Goal: Information Seeking & Learning: Learn about a topic

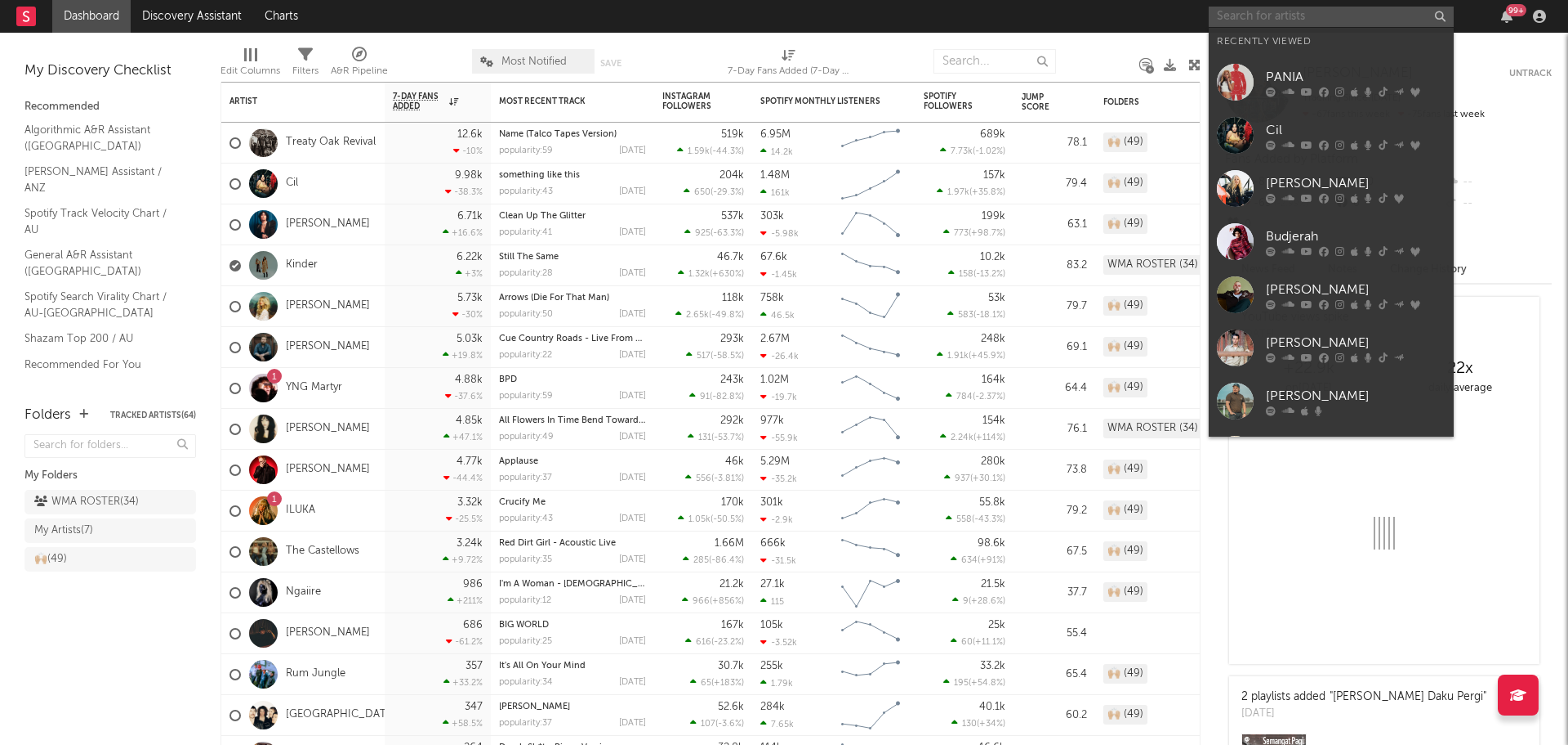
click at [1335, 16] on input "text" at bounding box center [1331, 17] width 245 height 20
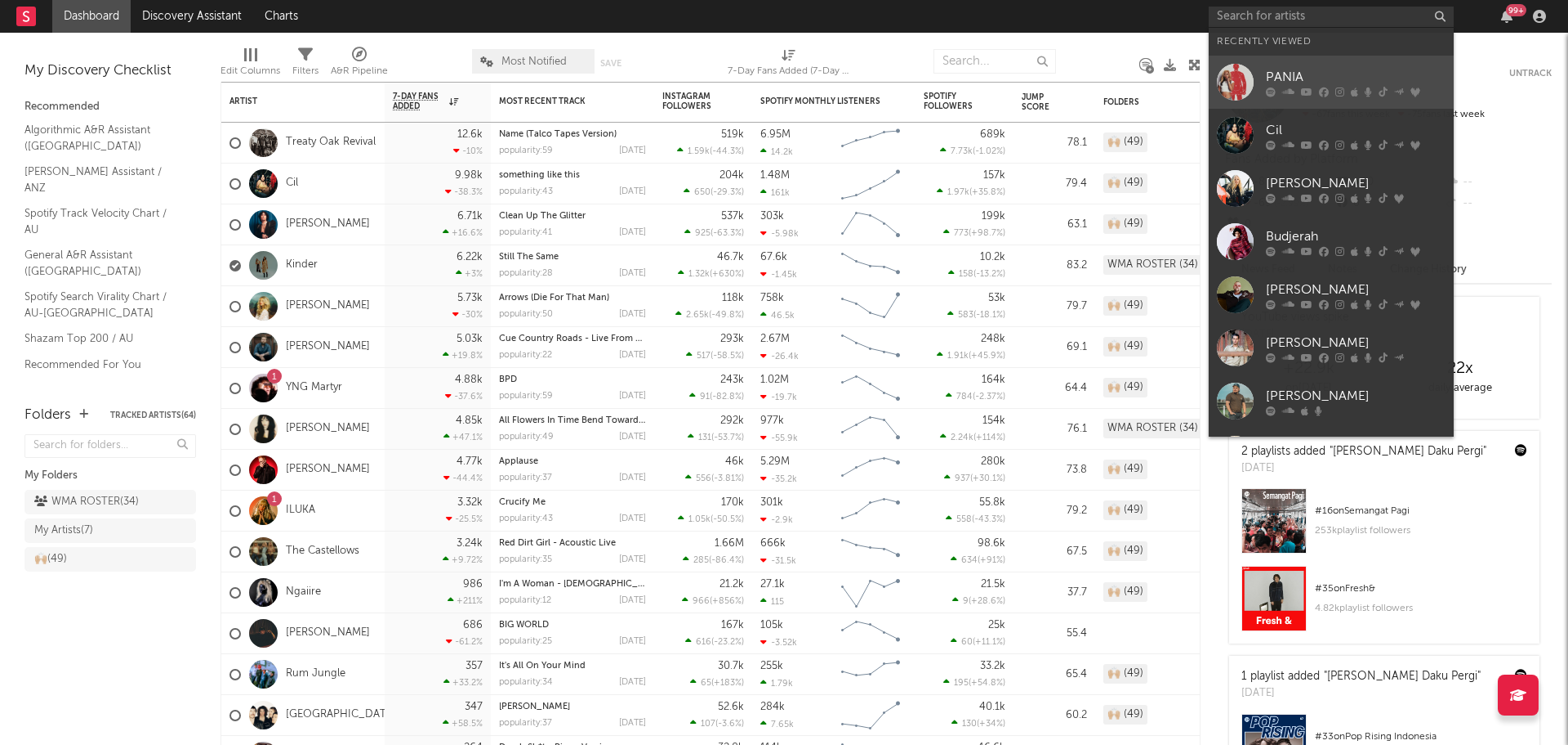
click at [1237, 69] on div at bounding box center [1235, 82] width 37 height 37
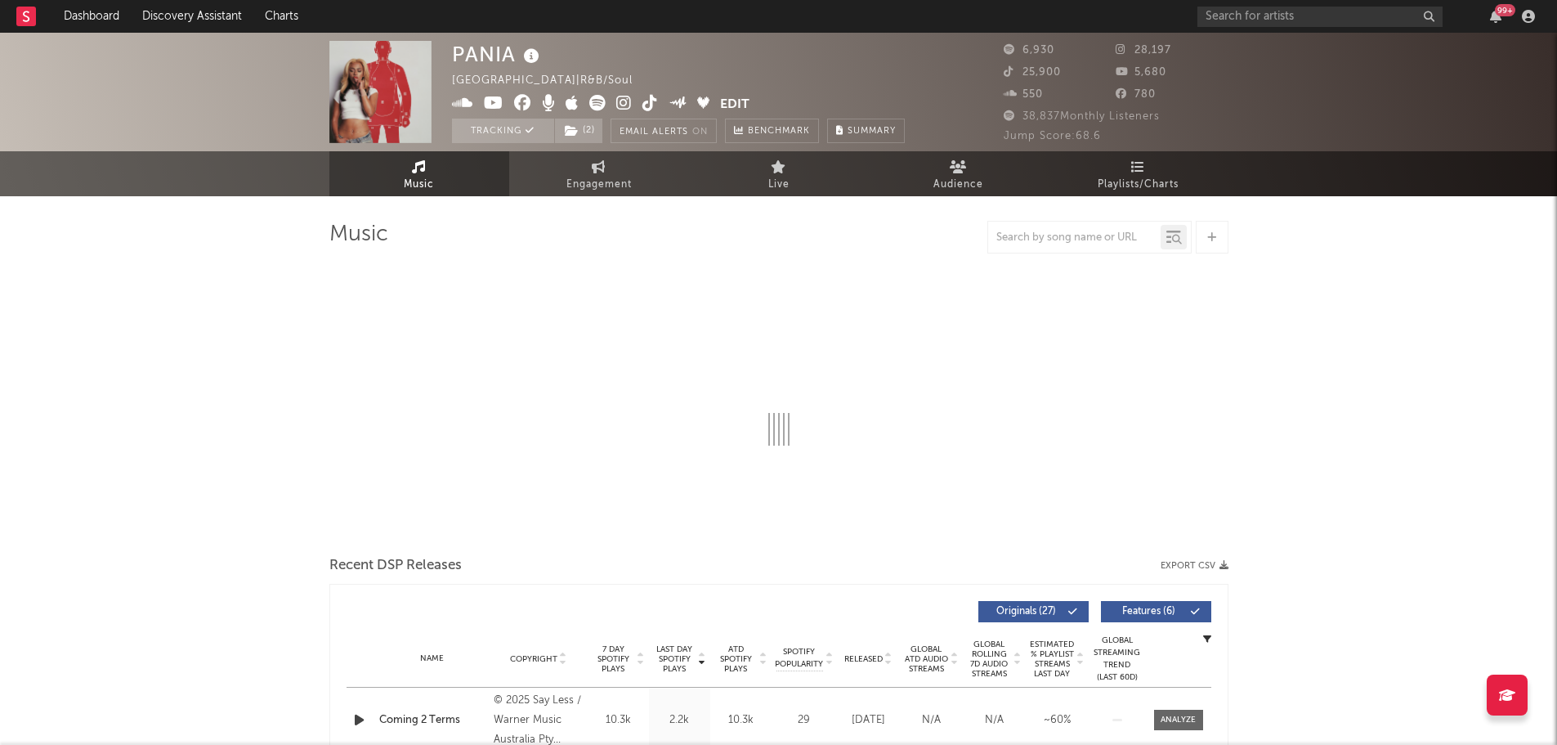
select select "6m"
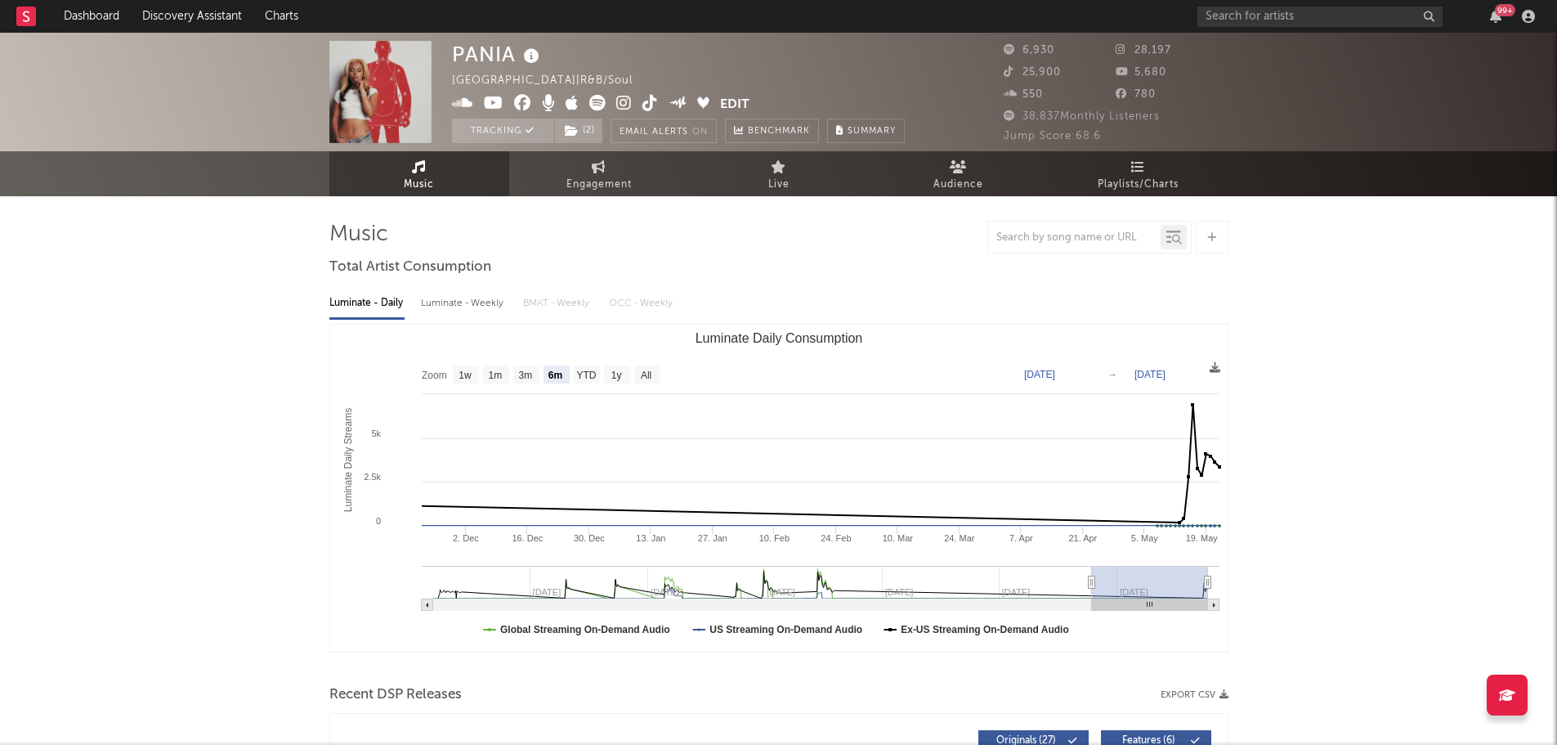
click at [575, 149] on div "PANIA Australia | R&B/Soul Edit Tracking ( 2 ) Email Alerts On Benchmark Summar…" at bounding box center [778, 92] width 1557 height 119
click at [577, 164] on link "Engagement" at bounding box center [599, 173] width 180 height 45
select select "1w"
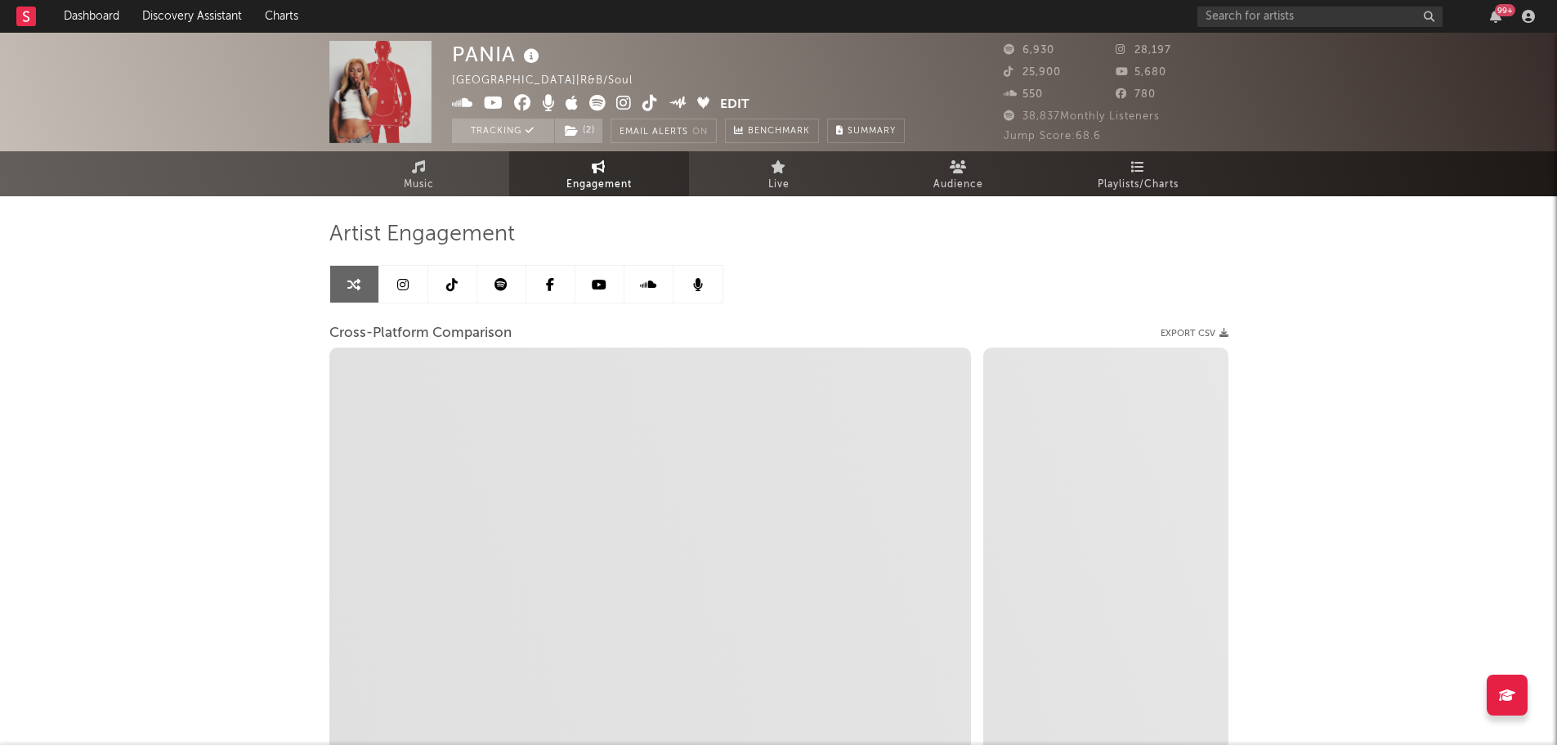
select select "1m"
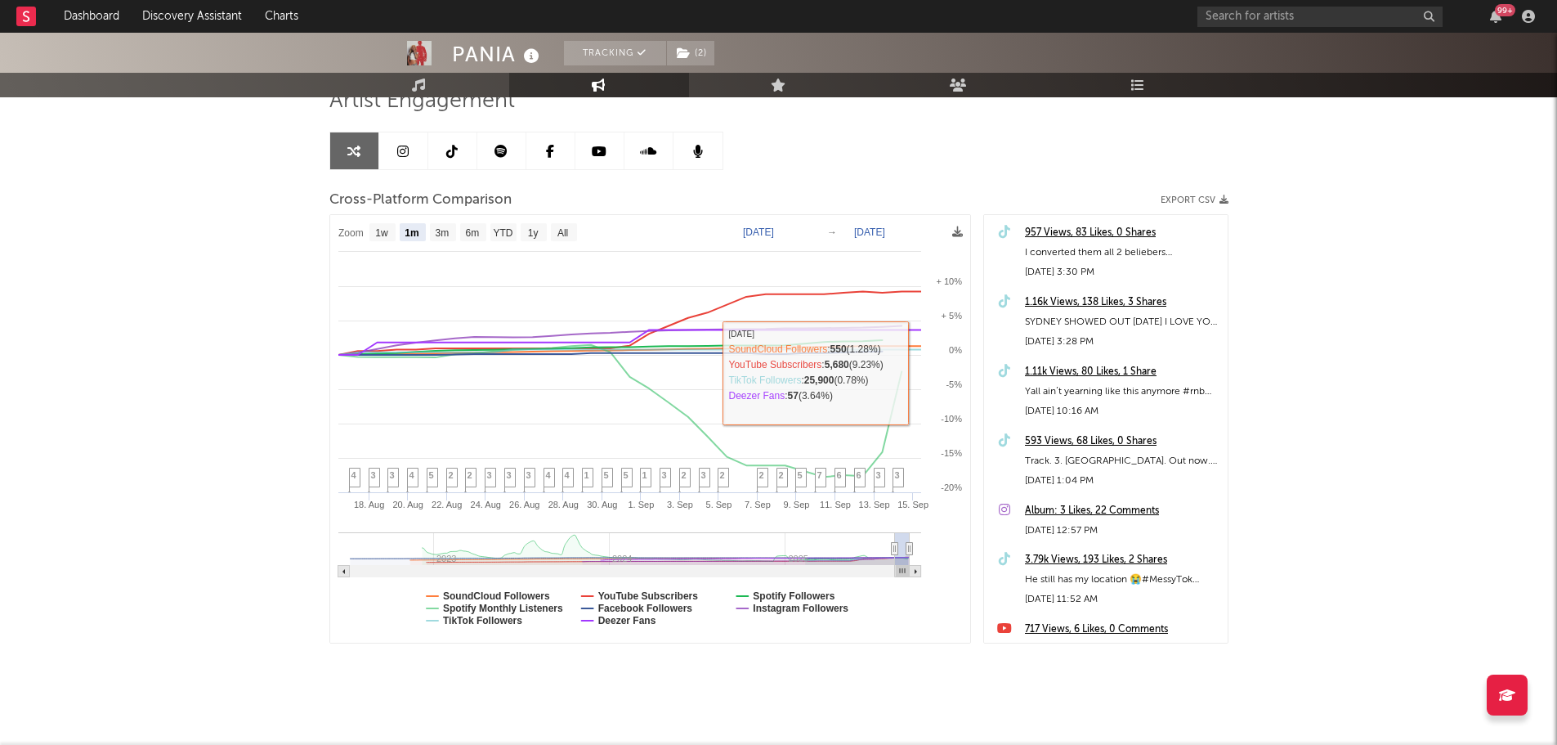
scroll to position [146, 0]
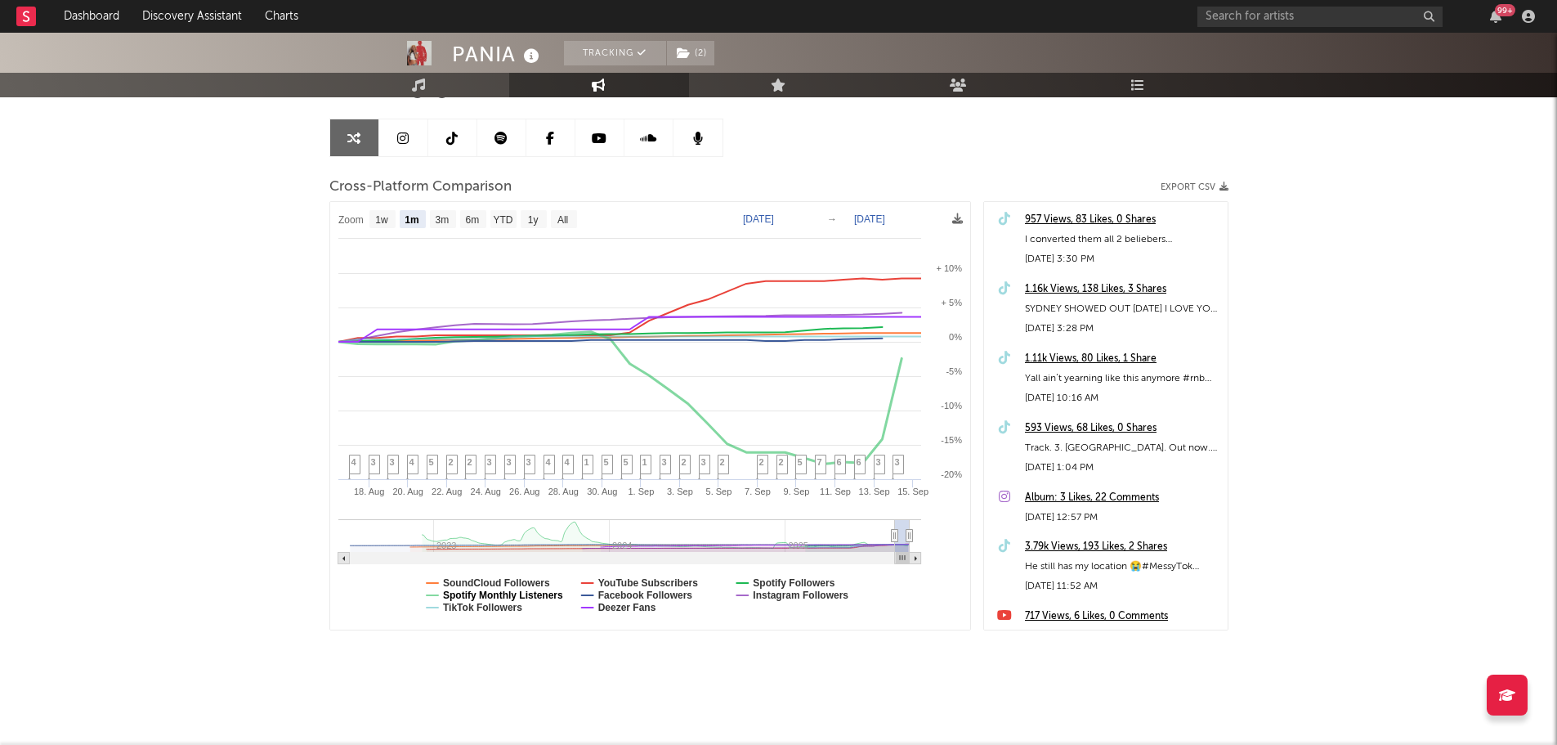
click at [546, 597] on text "Spotify Monthly Listeners" at bounding box center [503, 594] width 120 height 11
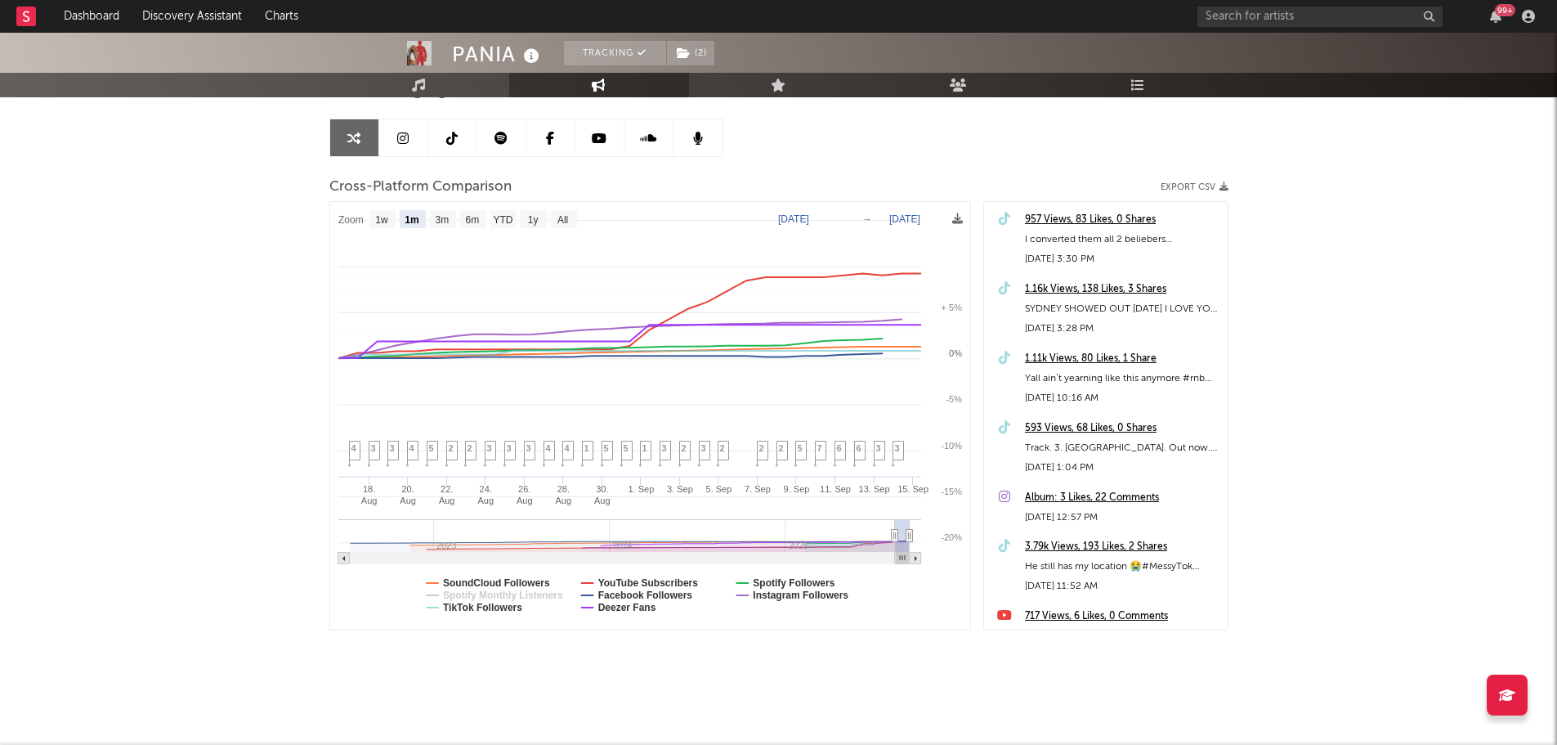
select select "1m"
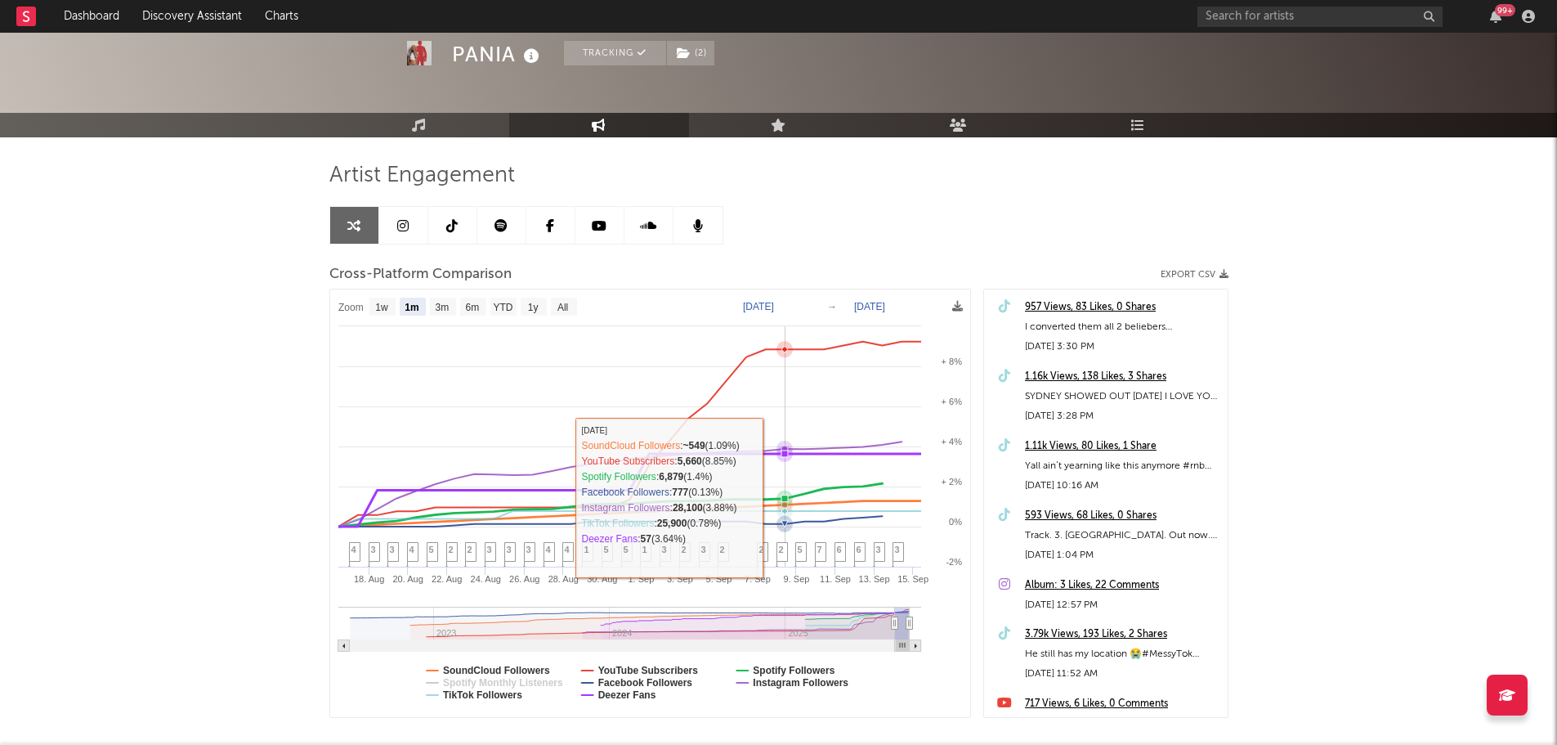
scroll to position [0, 0]
